Goal: Transaction & Acquisition: Purchase product/service

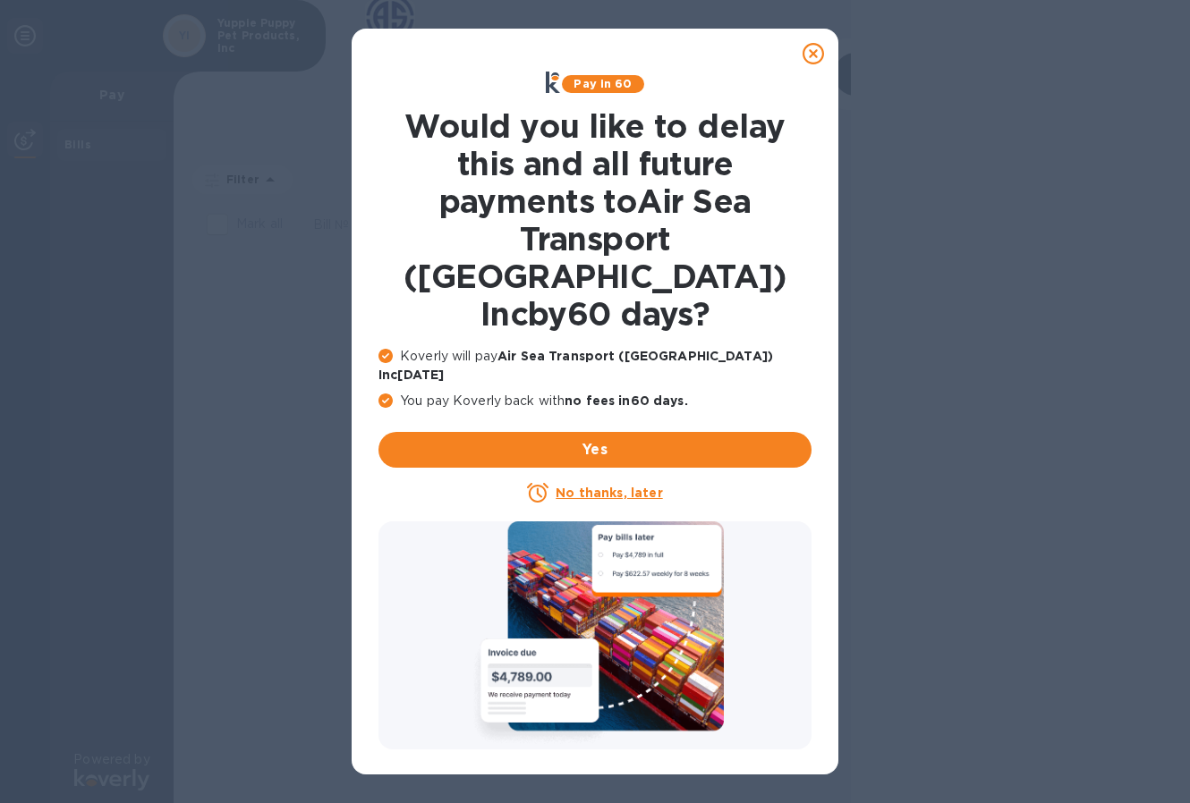
click at [610, 486] on u "No thanks, later" at bounding box center [609, 493] width 106 height 14
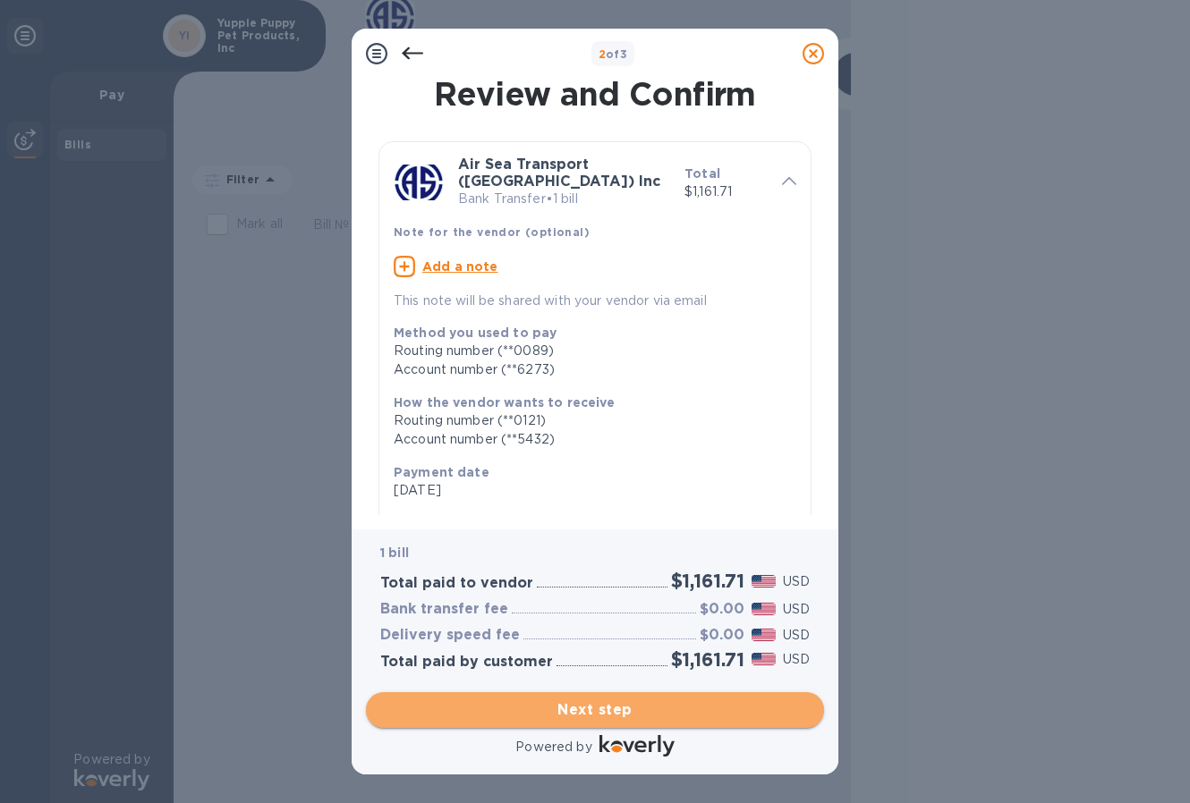
click at [607, 712] on span "Next step" at bounding box center [594, 710] width 429 height 21
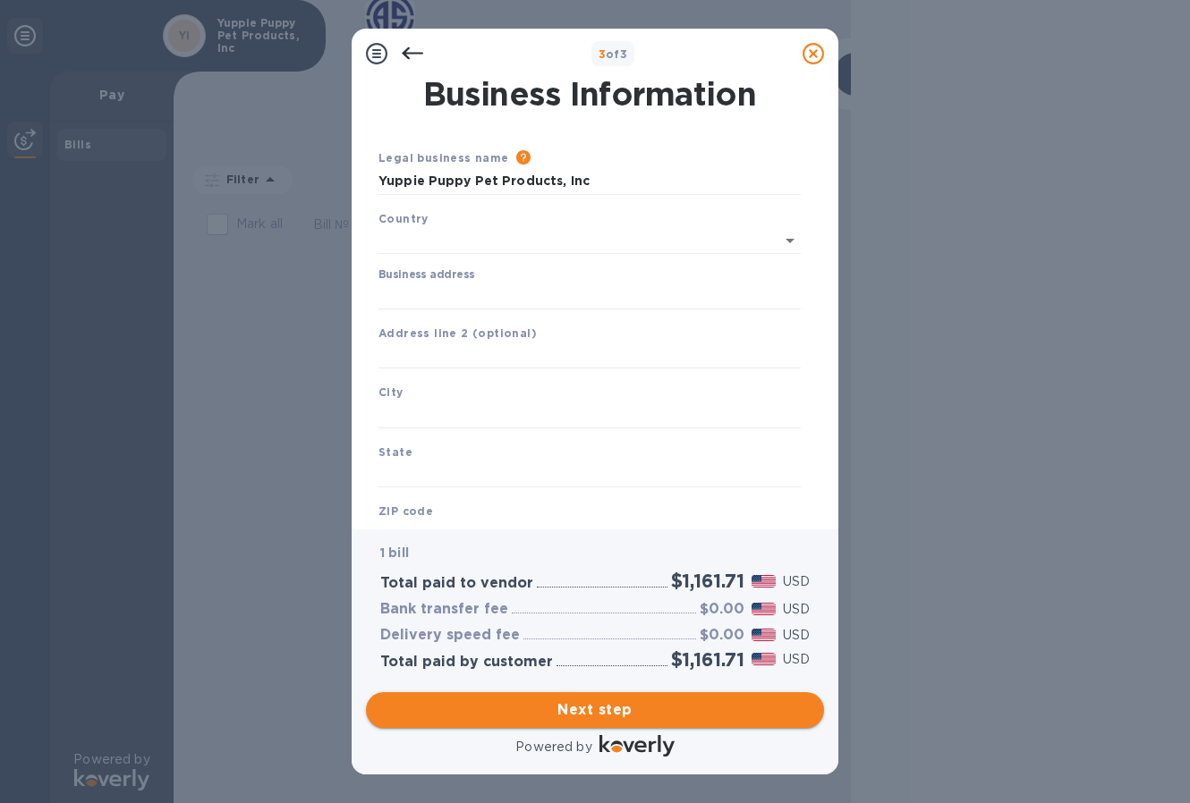
type input "[GEOGRAPHIC_DATA]"
click at [506, 293] on input "Business address" at bounding box center [589, 292] width 422 height 27
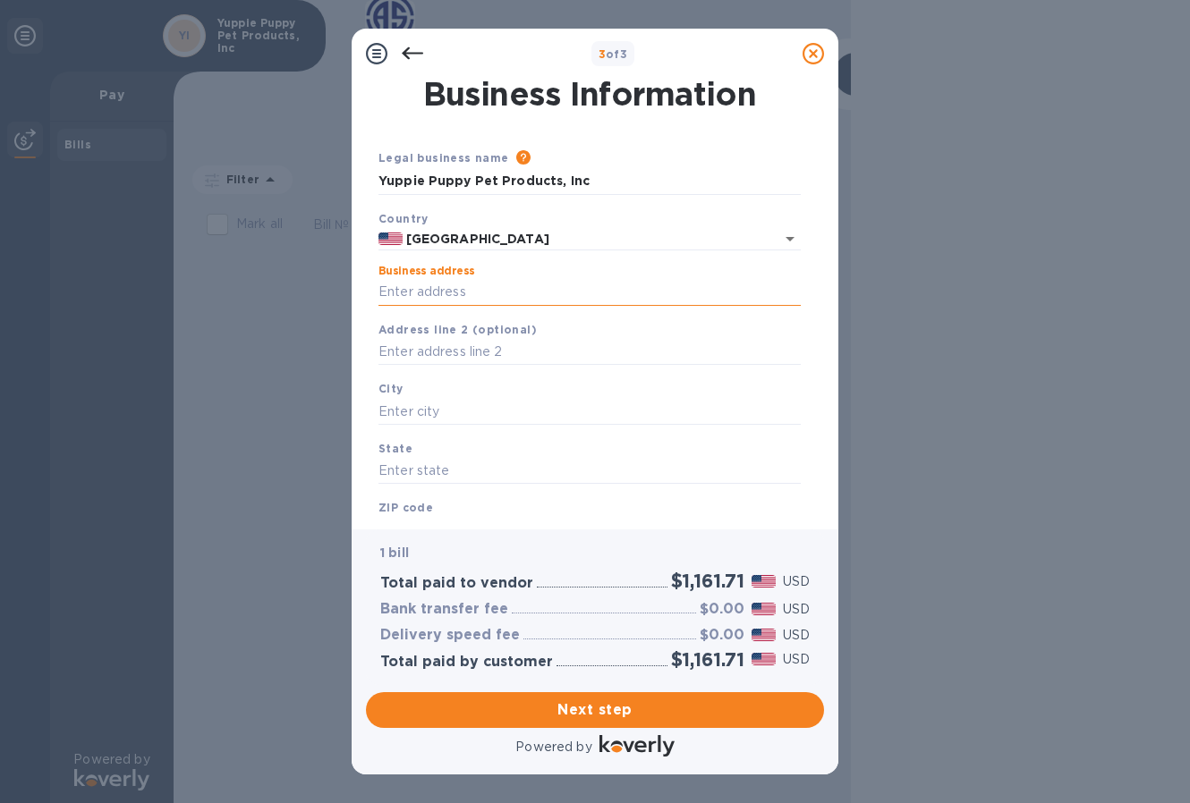
type input "[STREET_ADDRESS]"
click at [506, 415] on input "text" at bounding box center [589, 411] width 422 height 27
type input "[US_STATE]"
click at [491, 473] on input "text" at bounding box center [589, 471] width 422 height 27
type input "NY"
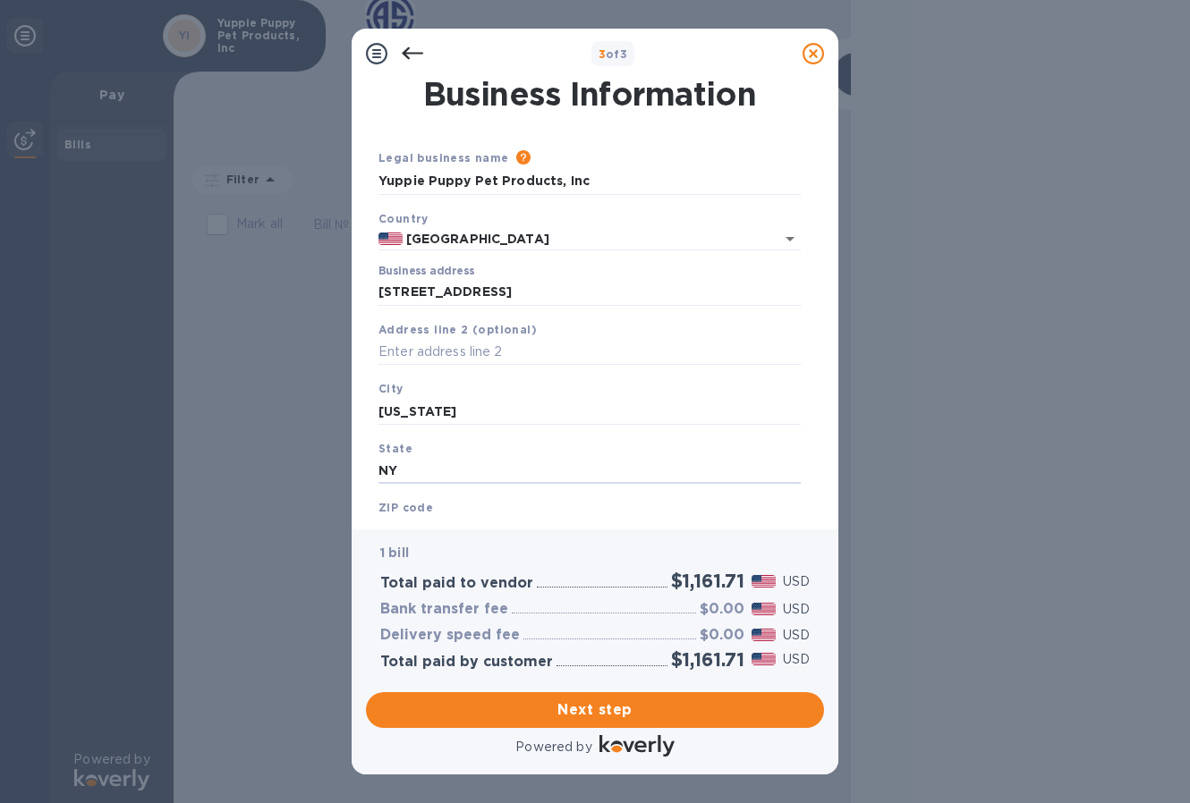
click at [504, 498] on div "ZIP code" at bounding box center [589, 521] width 437 height 60
click at [496, 530] on div "1 bill Total paid to vendor $1,161.71 USD Bank transfer fee $0.00 USD Delivery …" at bounding box center [595, 607] width 458 height 155
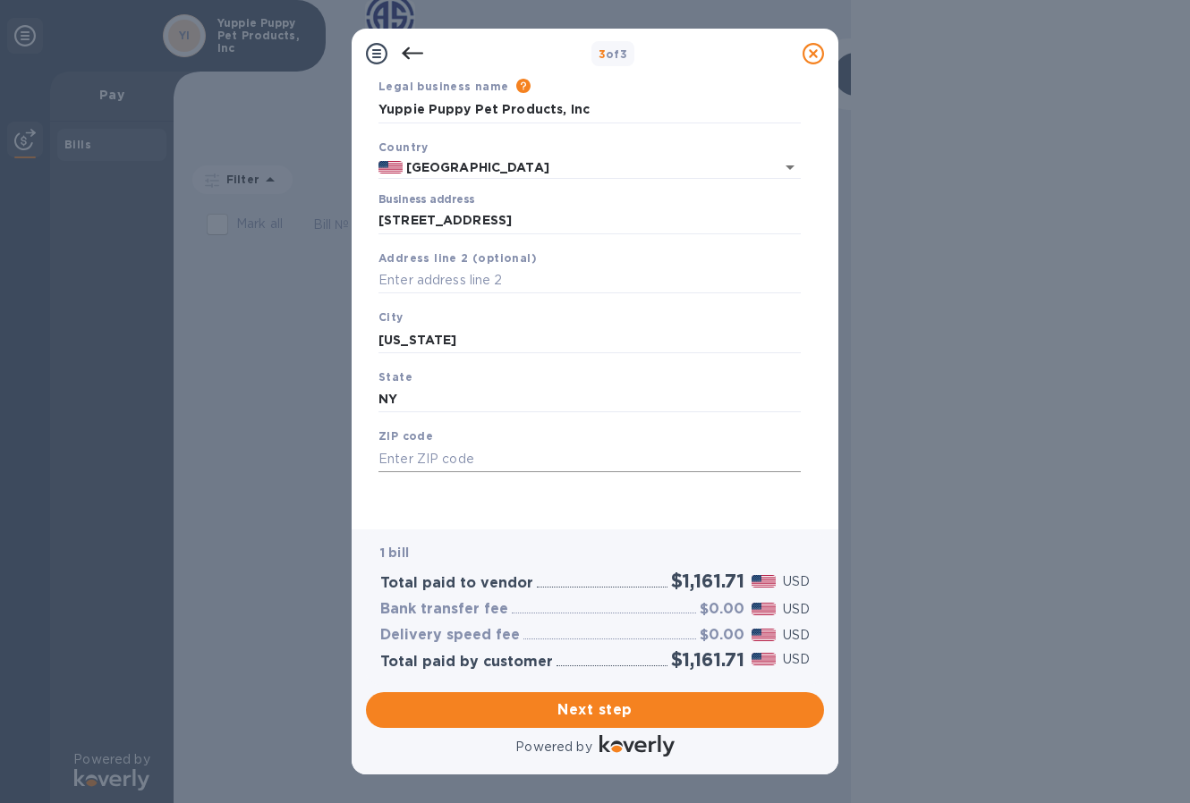
click at [459, 453] on input "text" at bounding box center [589, 458] width 422 height 27
type input "10019"
click at [620, 707] on span "Next step" at bounding box center [594, 710] width 429 height 21
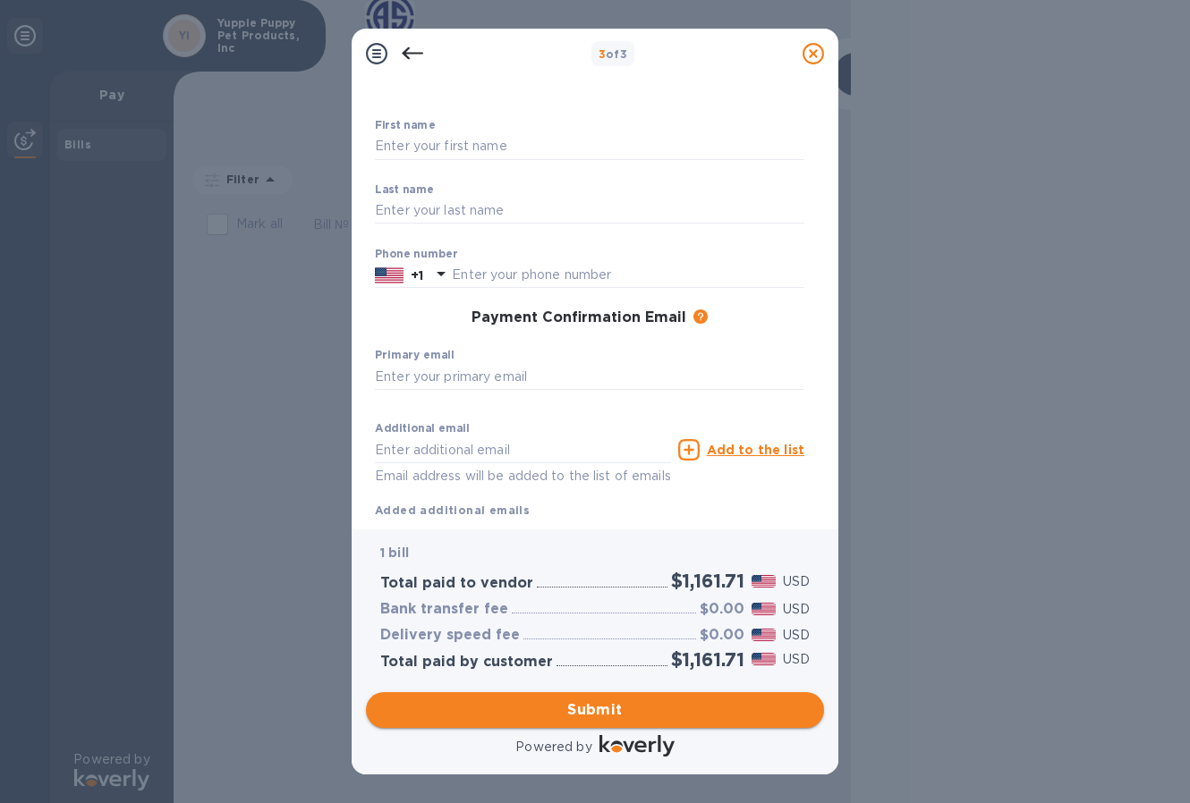
scroll to position [71, 0]
click at [518, 367] on input "text" at bounding box center [589, 380] width 429 height 27
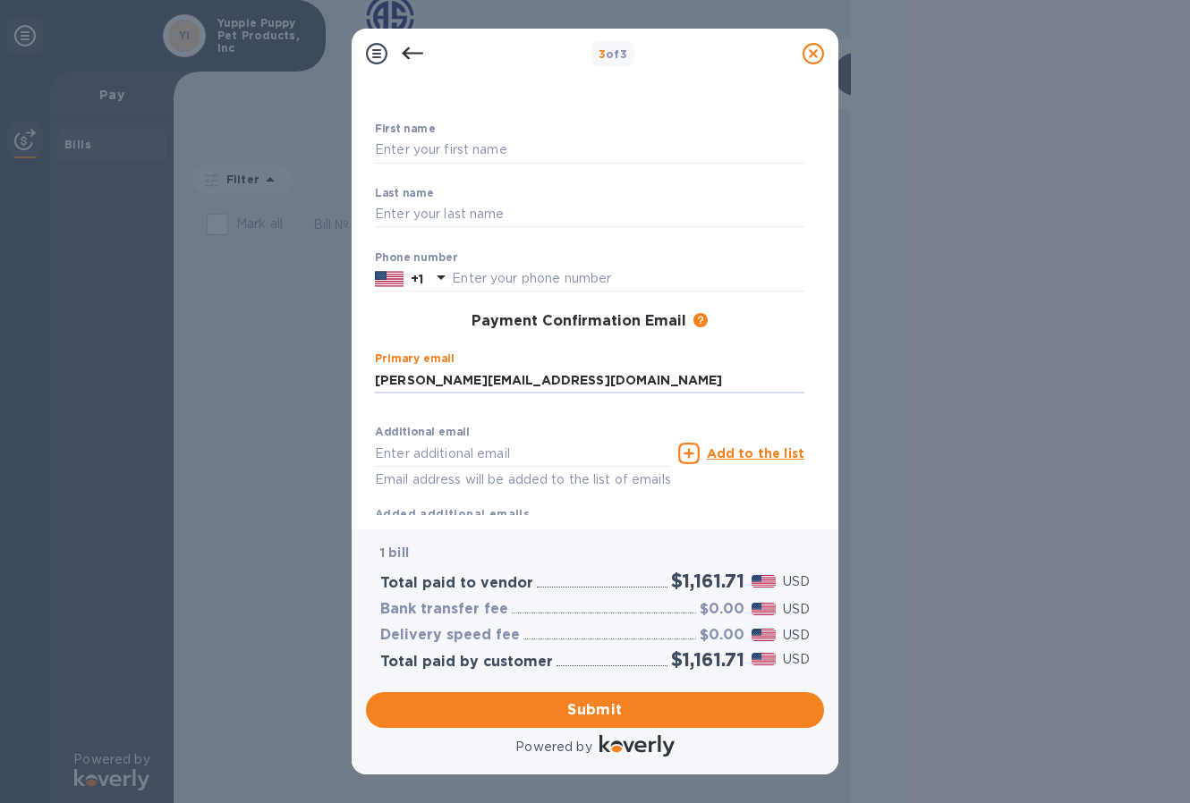
type input "[PERSON_NAME][EMAIL_ADDRESS][DOMAIN_NAME]"
click at [400, 369] on div "Primary email [PERSON_NAME][EMAIL_ADDRESS][DOMAIN_NAME] ​" at bounding box center [589, 384] width 429 height 64
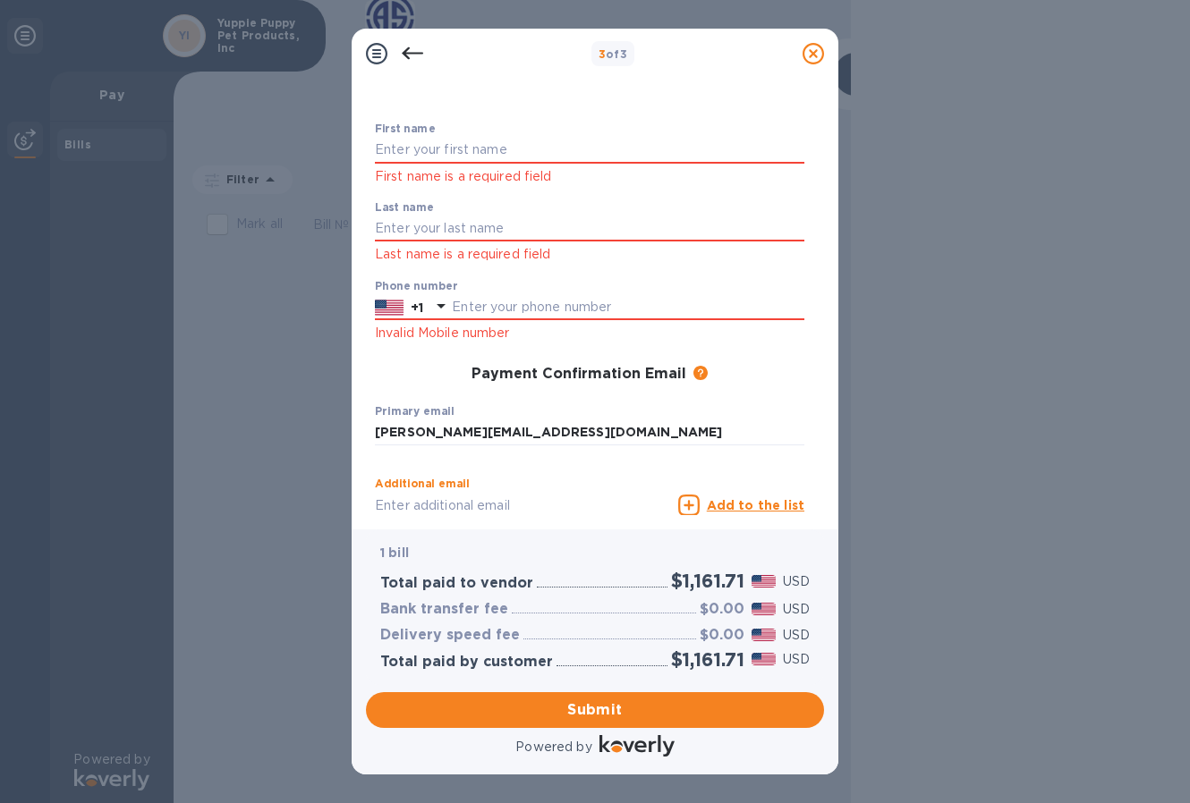
click at [439, 492] on input "text" at bounding box center [523, 505] width 296 height 27
type input "[EMAIL_ADDRESS][DOMAIN_NAME]"
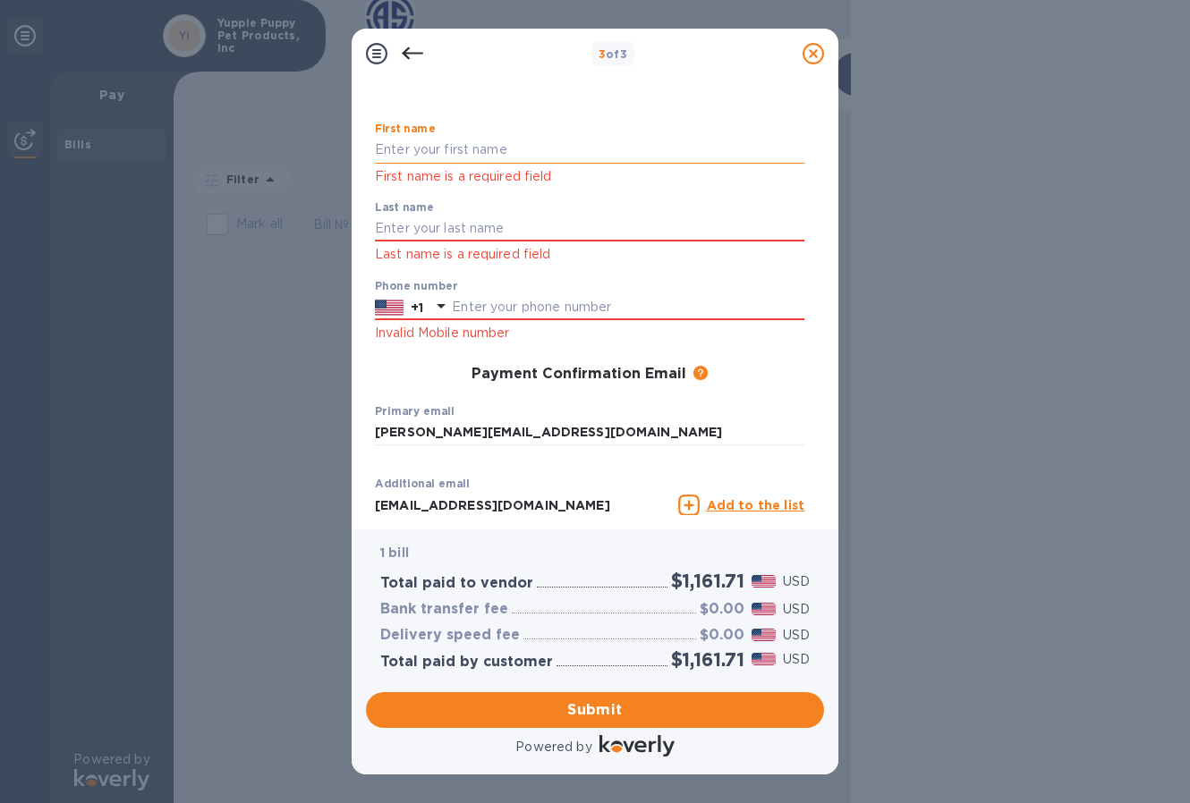
click at [533, 137] on input "text" at bounding box center [589, 150] width 429 height 27
type input "[PERSON_NAME]"
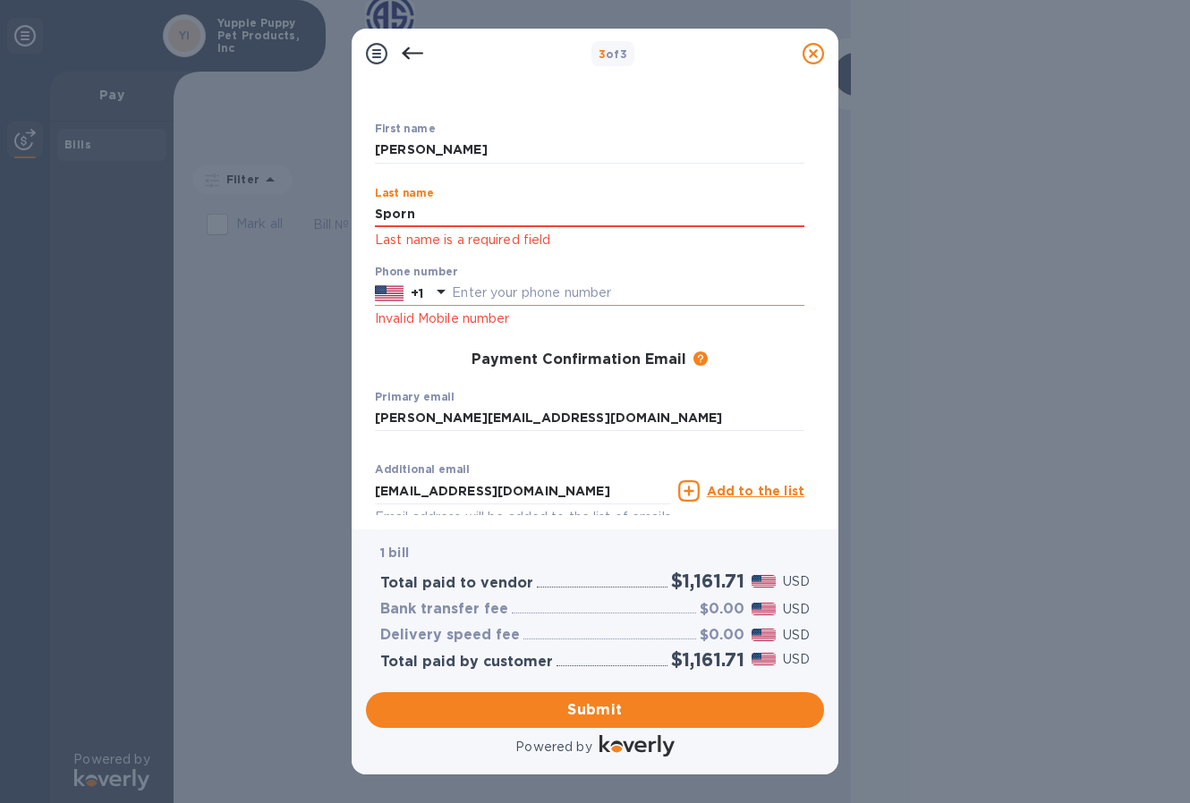
type input "Sporn"
click at [670, 280] on input "text" at bounding box center [628, 293] width 352 height 27
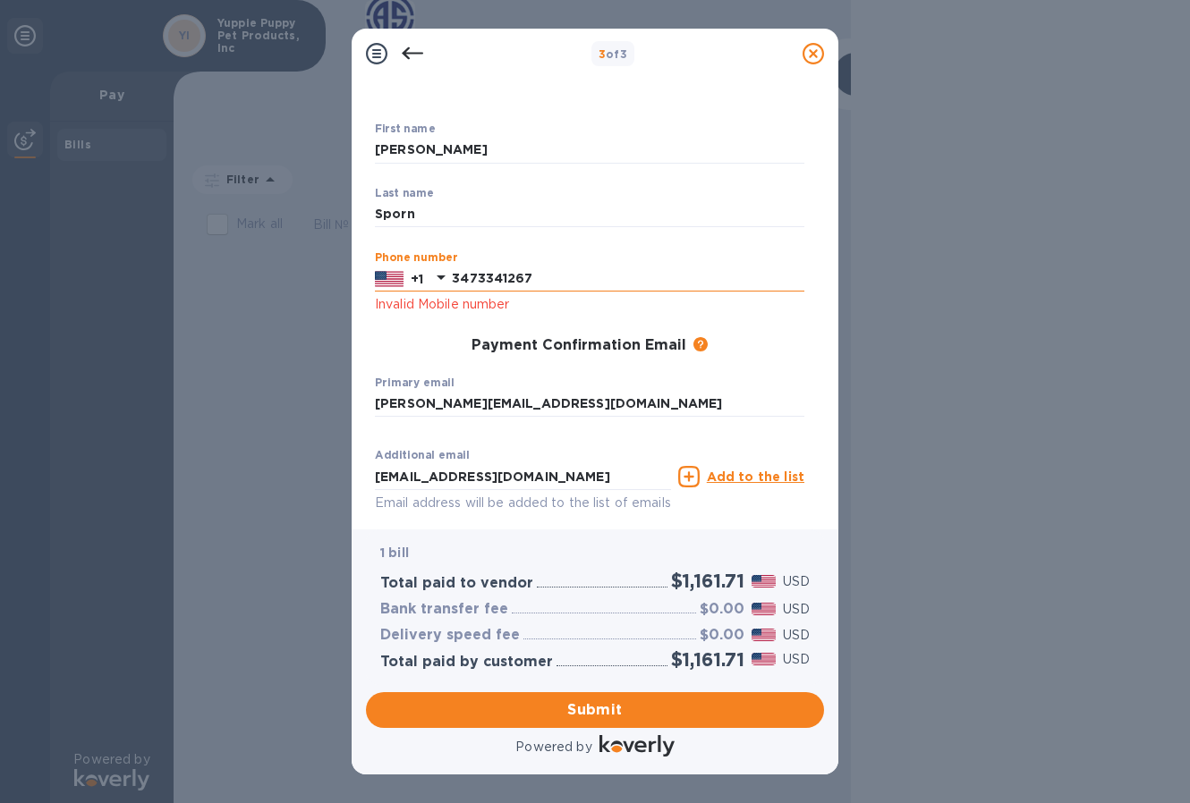
click at [604, 266] on input "3473341267" at bounding box center [628, 279] width 352 height 27
click at [485, 391] on input "[PERSON_NAME][EMAIL_ADDRESS][DOMAIN_NAME]" at bounding box center [589, 404] width 429 height 27
click at [528, 266] on input "3473341267" at bounding box center [628, 279] width 352 height 27
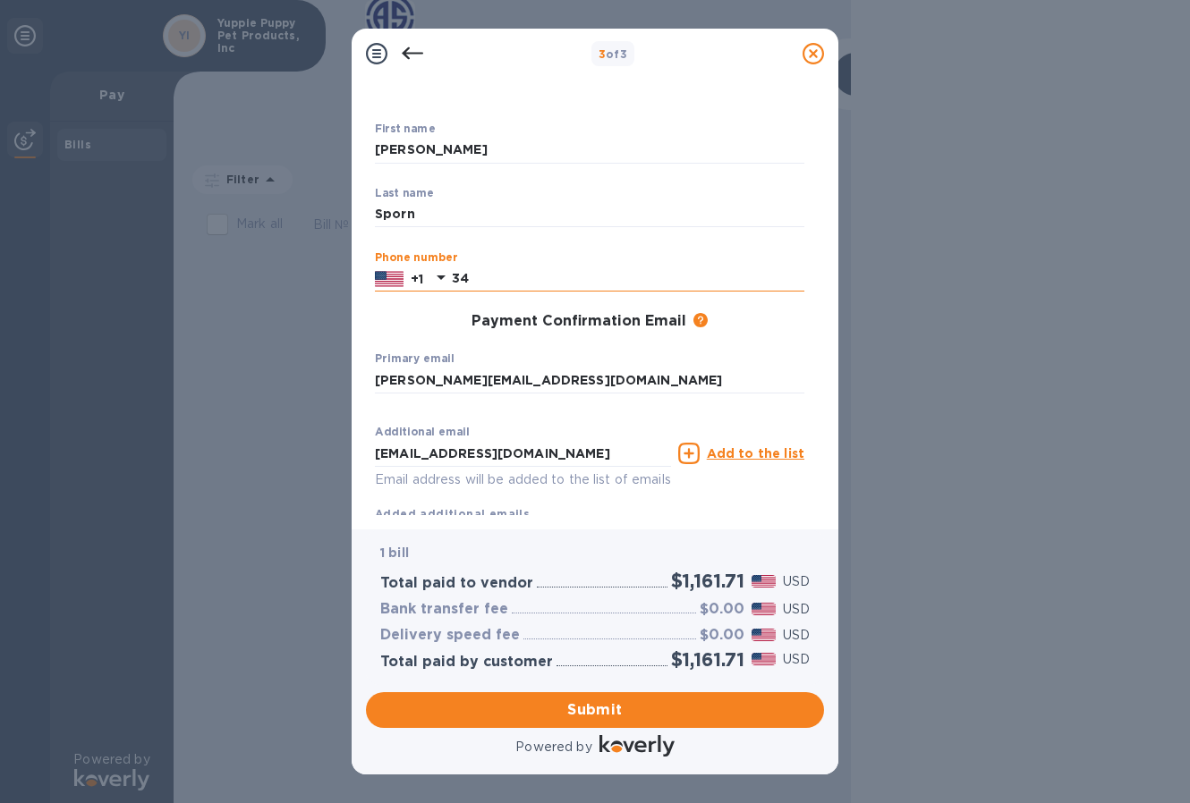
type input "3"
click at [508, 266] on input "text" at bounding box center [628, 279] width 352 height 27
type input "3473341267"
click at [598, 513] on div "First name [PERSON_NAME] ​ Last name [PERSON_NAME] ​ Phone number [PHONE_NUMBER…" at bounding box center [589, 337] width 429 height 429
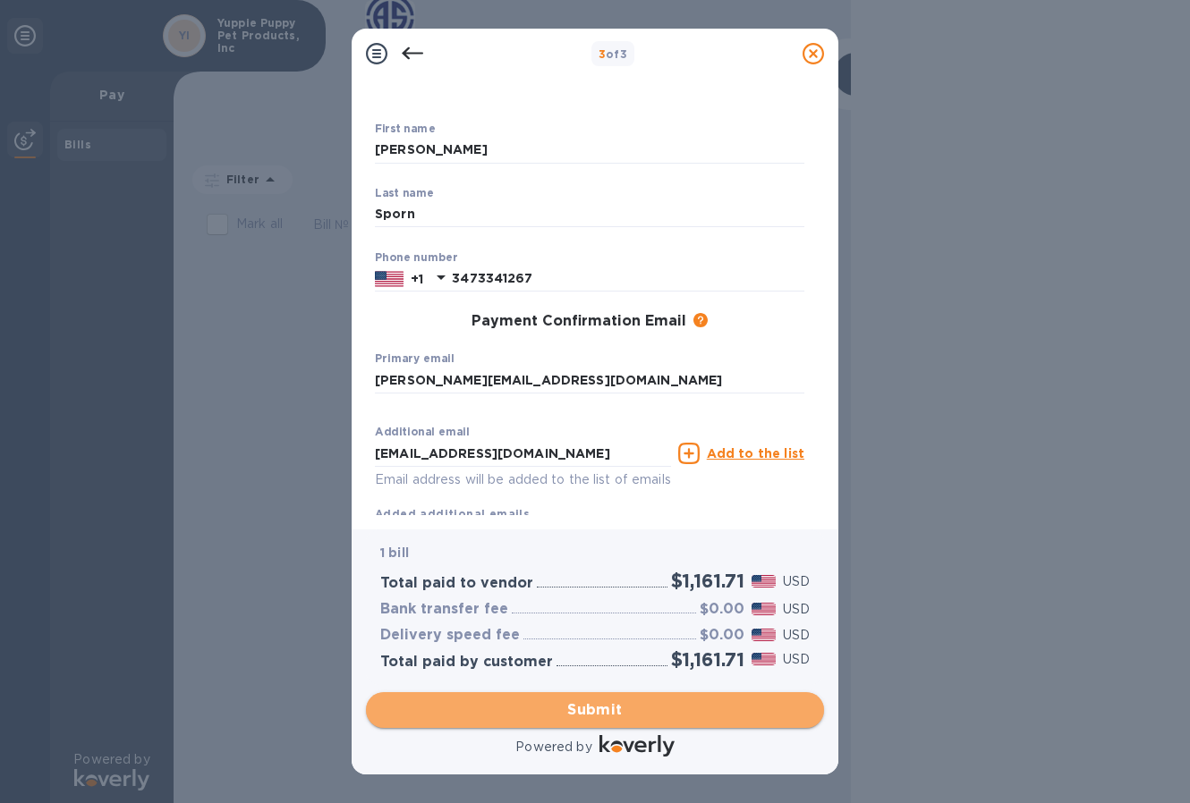
click at [598, 711] on span "Submit" at bounding box center [594, 710] width 429 height 21
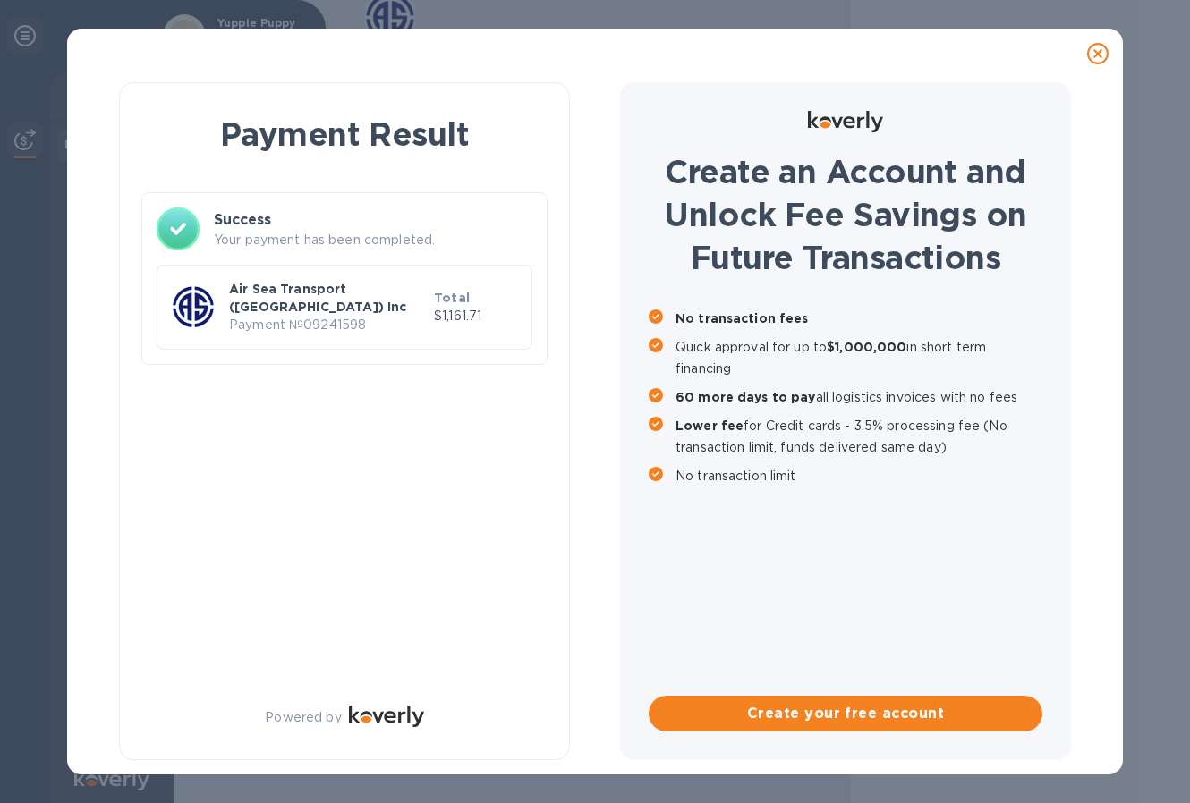
scroll to position [0, 0]
